Goal: Task Accomplishment & Management: Use online tool/utility

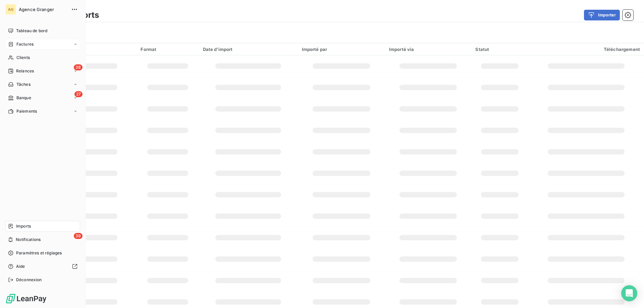
click at [19, 43] on span "Factures" at bounding box center [24, 44] width 17 height 6
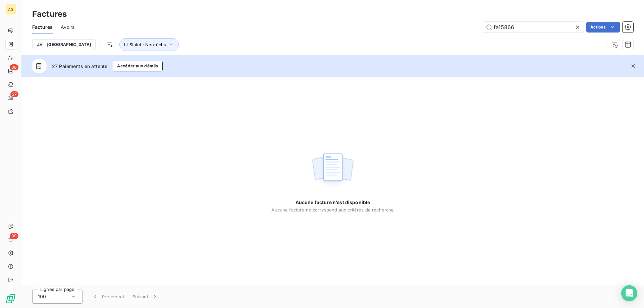
drag, startPoint x: 502, startPoint y: 27, endPoint x: 632, endPoint y: 10, distance: 131.0
click at [639, 11] on div "Factures Factures Avoirs fa15866 Actions Trier Statut : Non-échu" at bounding box center [332, 27] width 623 height 55
type input "fa15821"
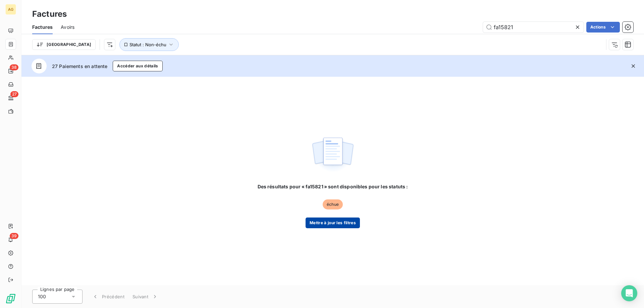
click at [353, 225] on button "Mettre à jour les filtres" at bounding box center [333, 223] width 54 height 11
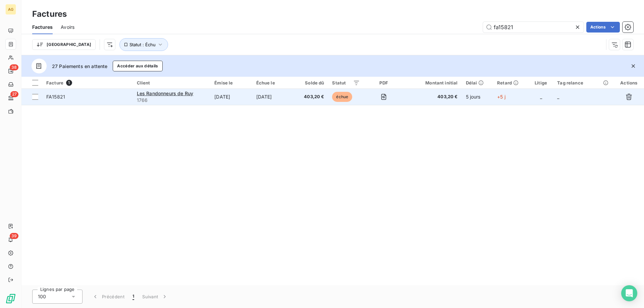
click at [206, 100] on td "Les Randonneurs de Ruy 1766" at bounding box center [172, 97] width 78 height 16
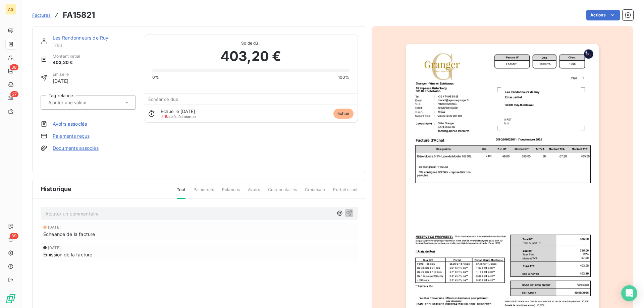
click at [68, 137] on link "Paiements reçus" at bounding box center [71, 136] width 37 height 7
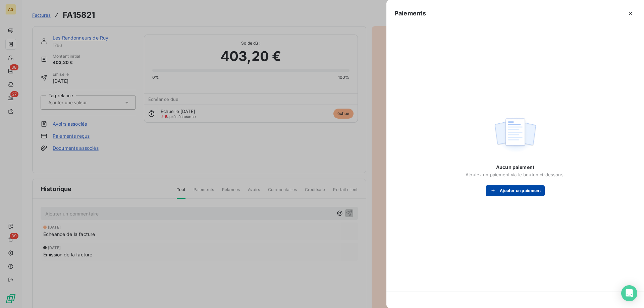
click at [522, 193] on button "Ajouter un paiement" at bounding box center [515, 191] width 59 height 11
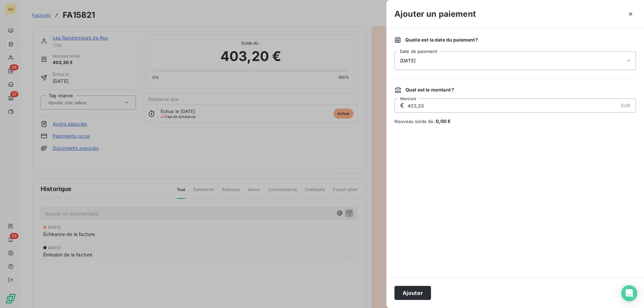
click at [404, 293] on button "Ajouter" at bounding box center [413, 293] width 37 height 14
